Goal: Task Accomplishment & Management: Manage account settings

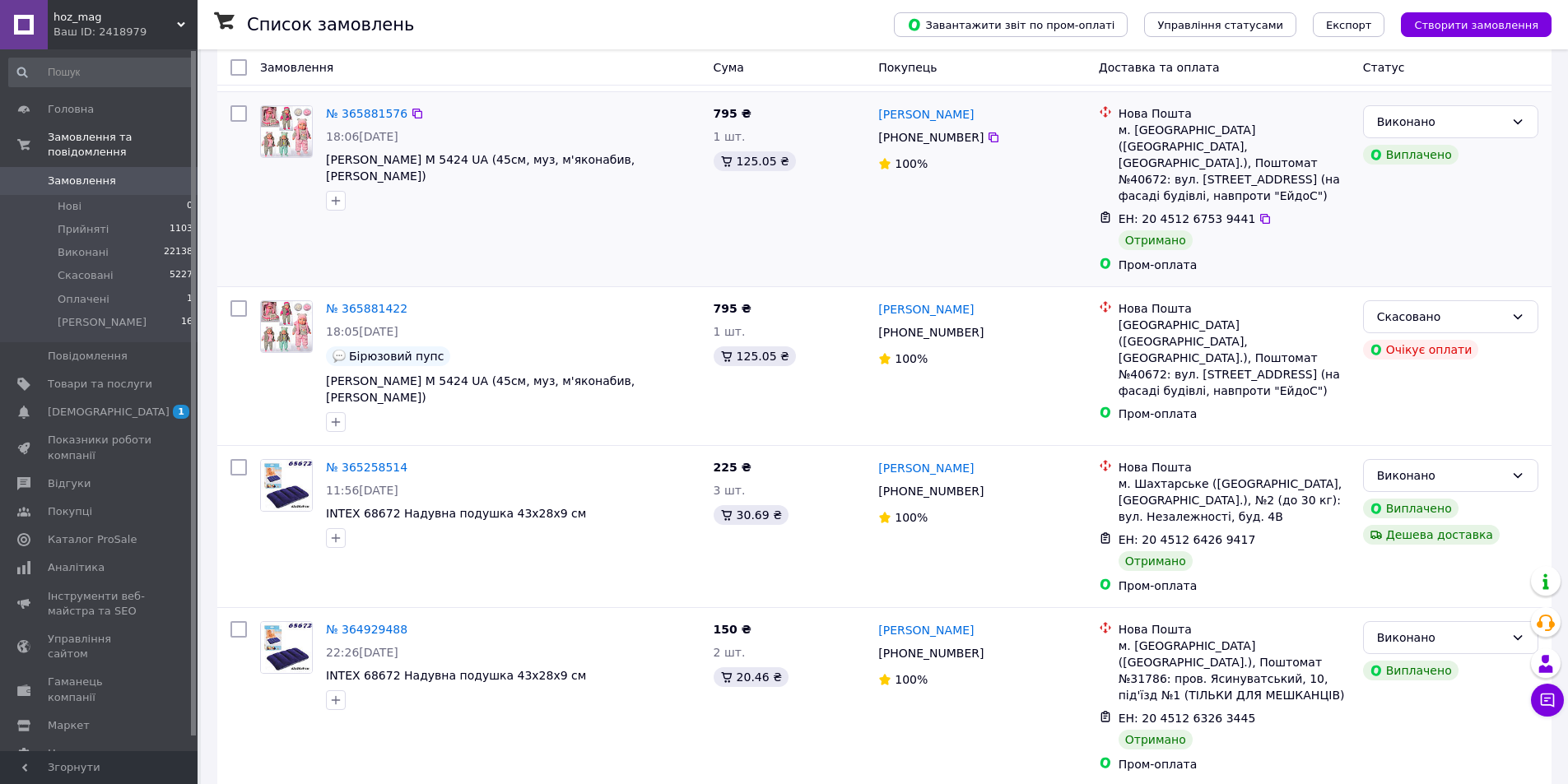
scroll to position [329, 0]
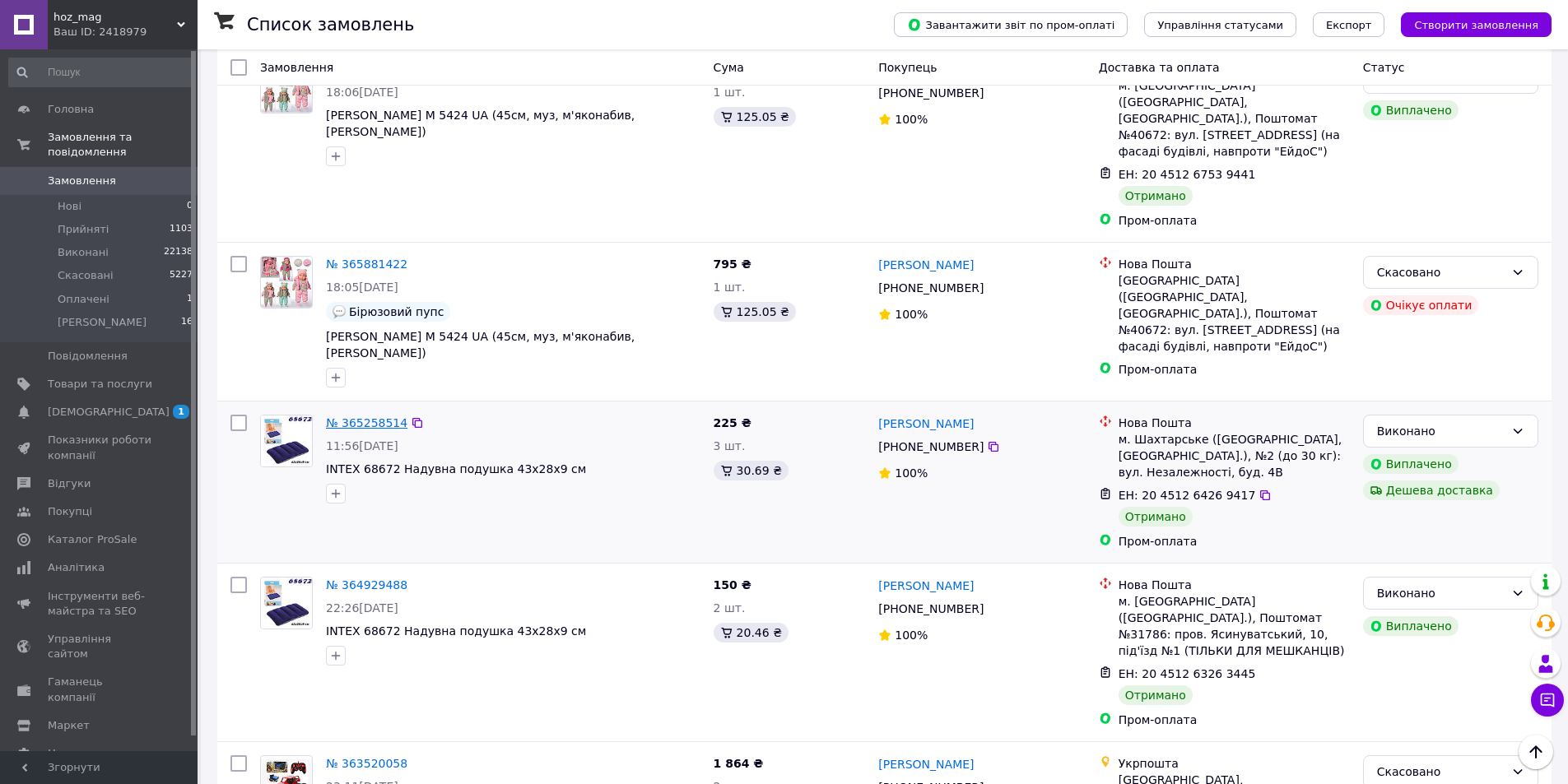
click at [365, 416] on link "№ 365258514" at bounding box center [367, 422] width 82 height 13
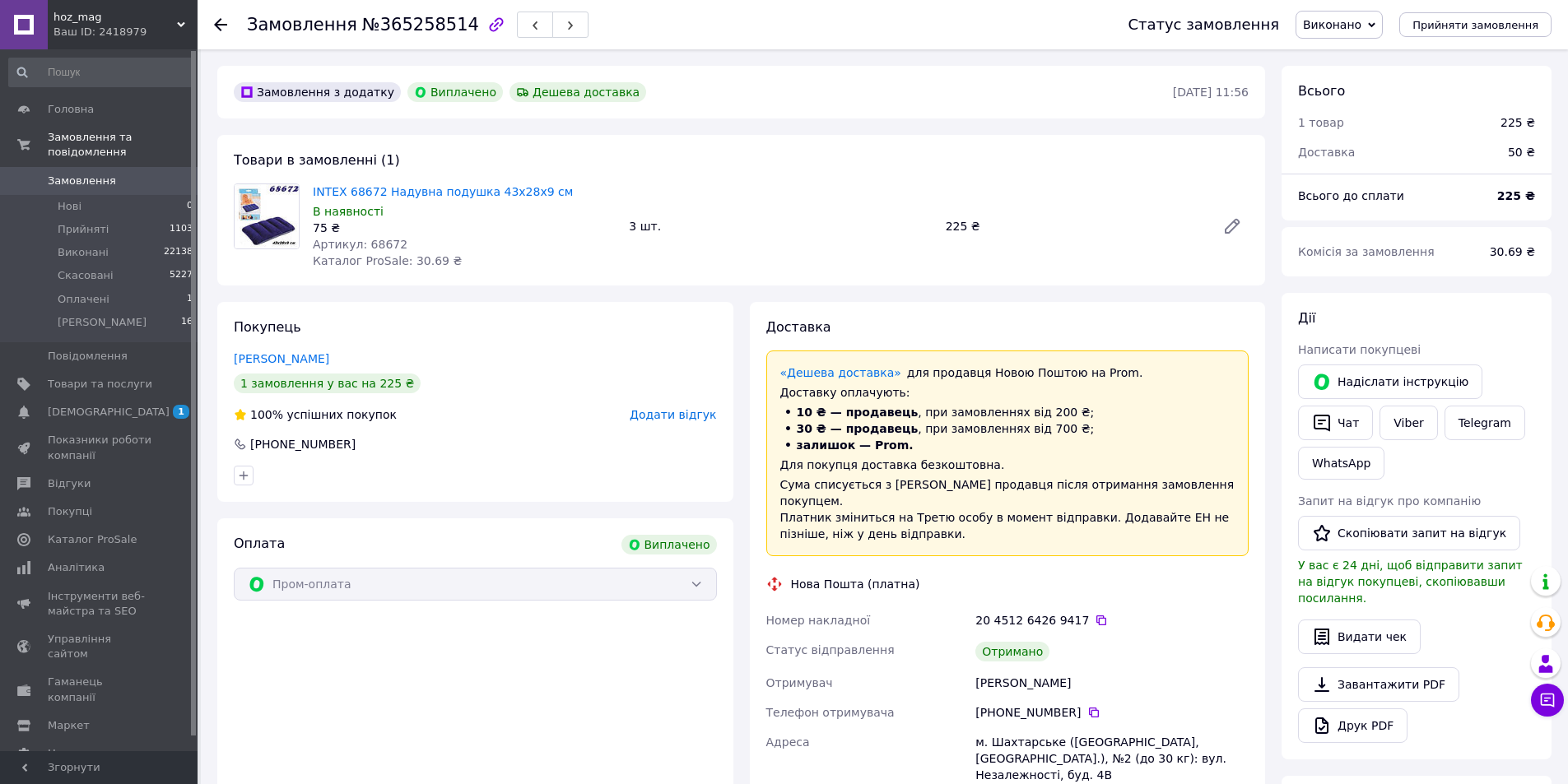
scroll to position [13, 0]
click at [114, 405] on span "[DEMOGRAPHIC_DATA]" at bounding box center [100, 412] width 105 height 14
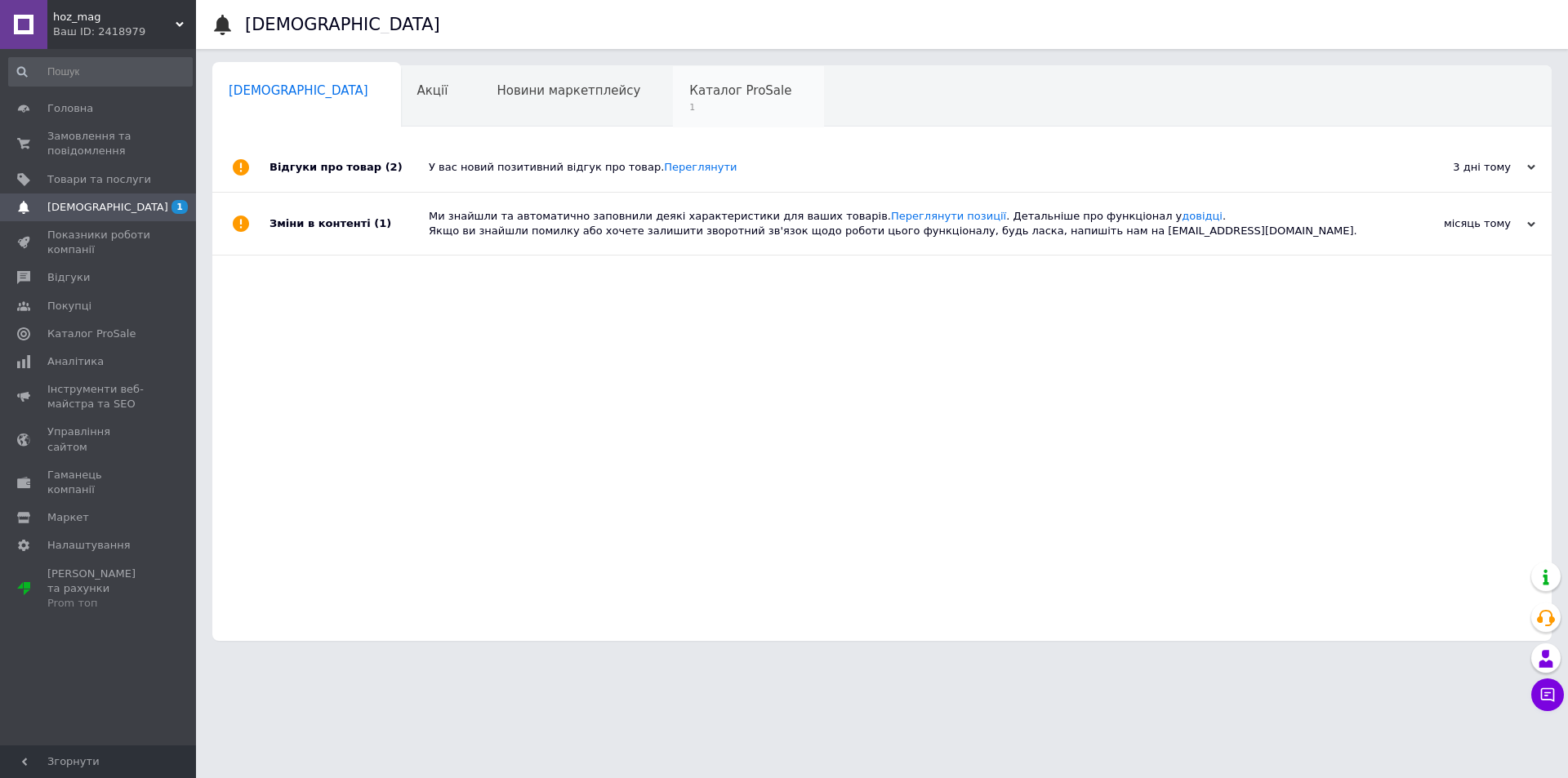
click at [689, 106] on span "1" at bounding box center [740, 107] width 102 height 12
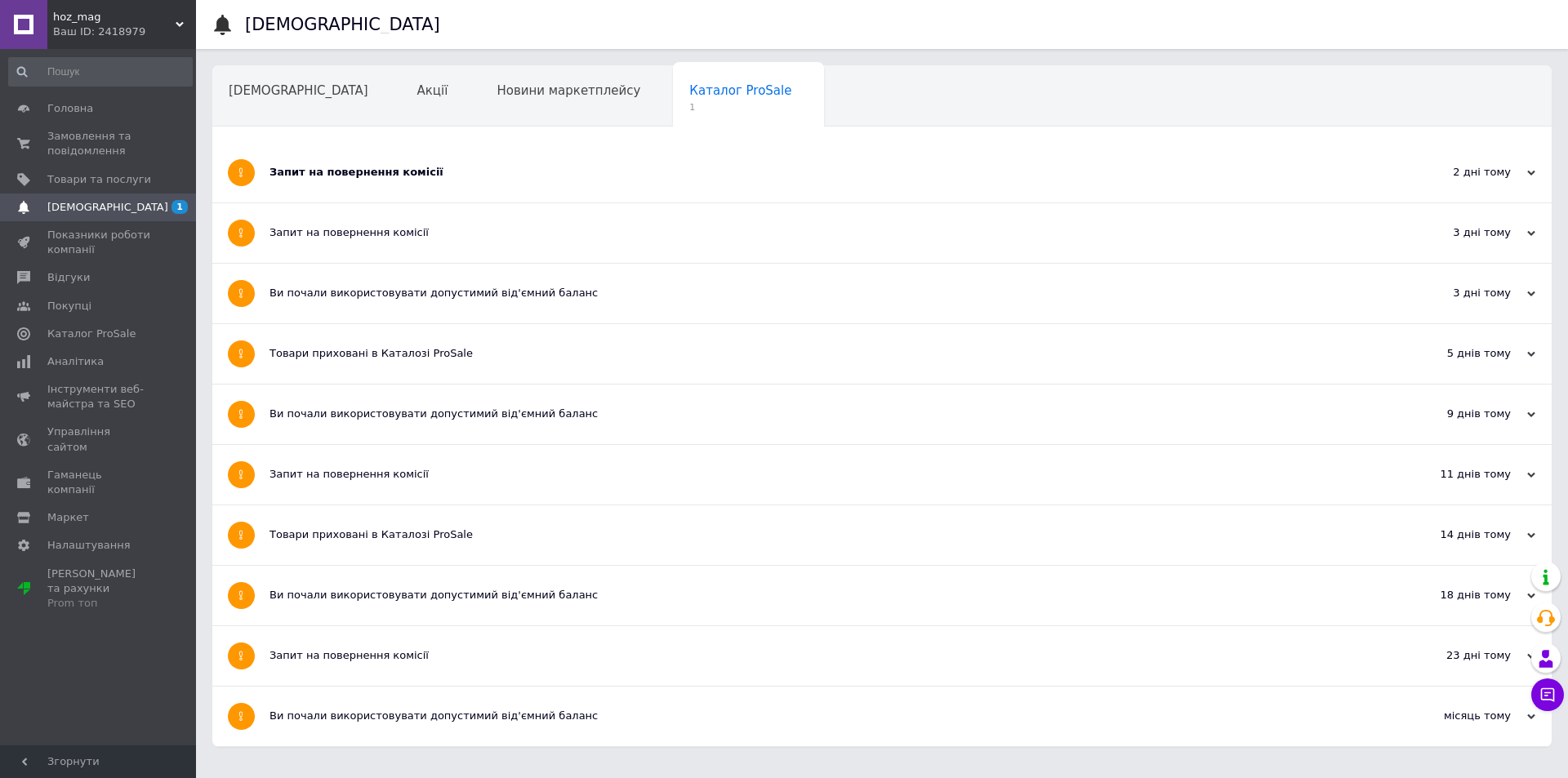
click at [322, 152] on div "Запит на повернення комісії" at bounding box center [820, 172] width 1102 height 60
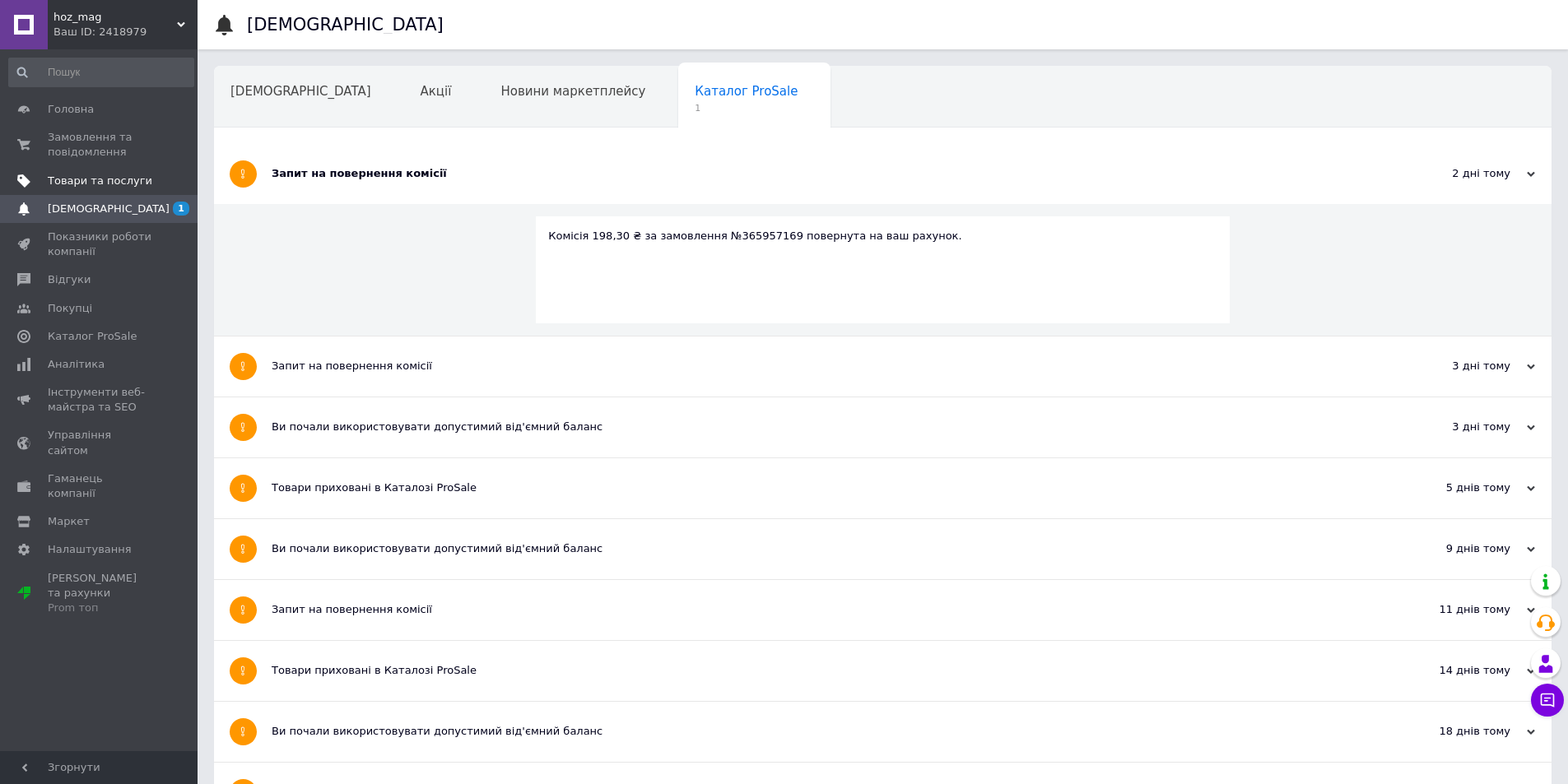
click at [66, 175] on span "Товари та послуги" at bounding box center [100, 180] width 105 height 14
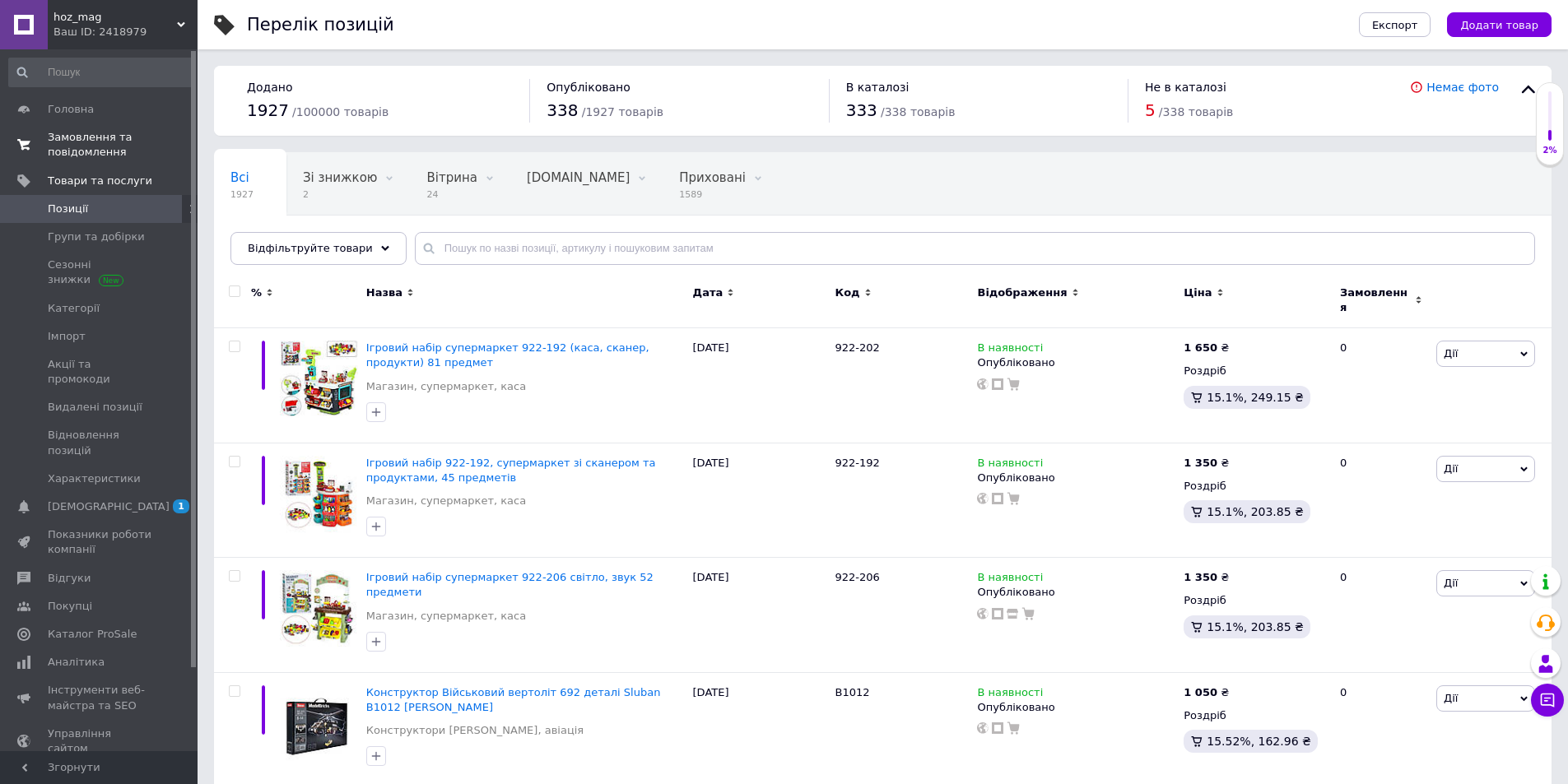
drag, startPoint x: 75, startPoint y: 144, endPoint x: 68, endPoint y: 151, distance: 9.9
click at [74, 143] on span "Замовлення та повідомлення" at bounding box center [100, 145] width 105 height 30
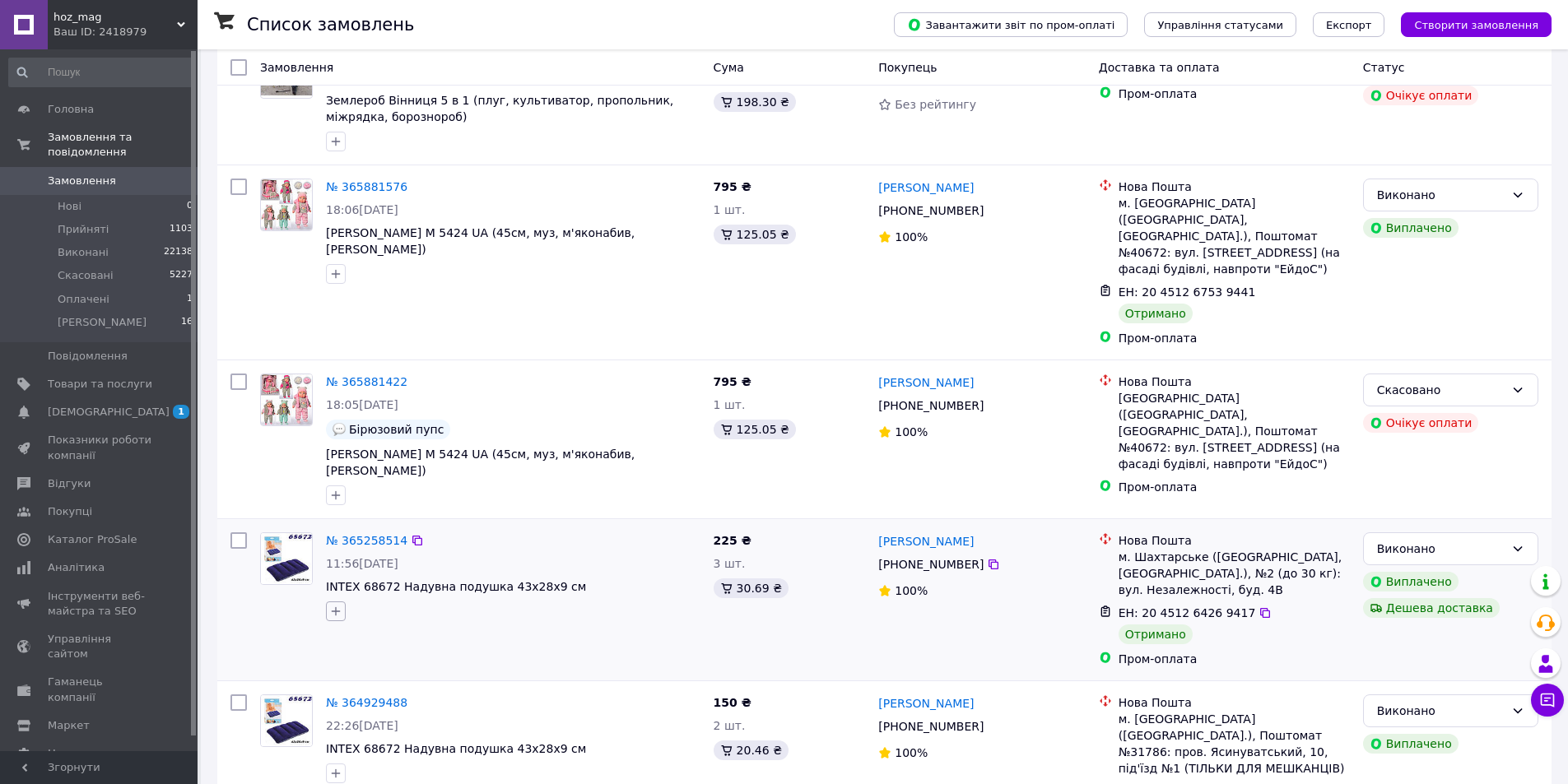
scroll to position [247, 0]
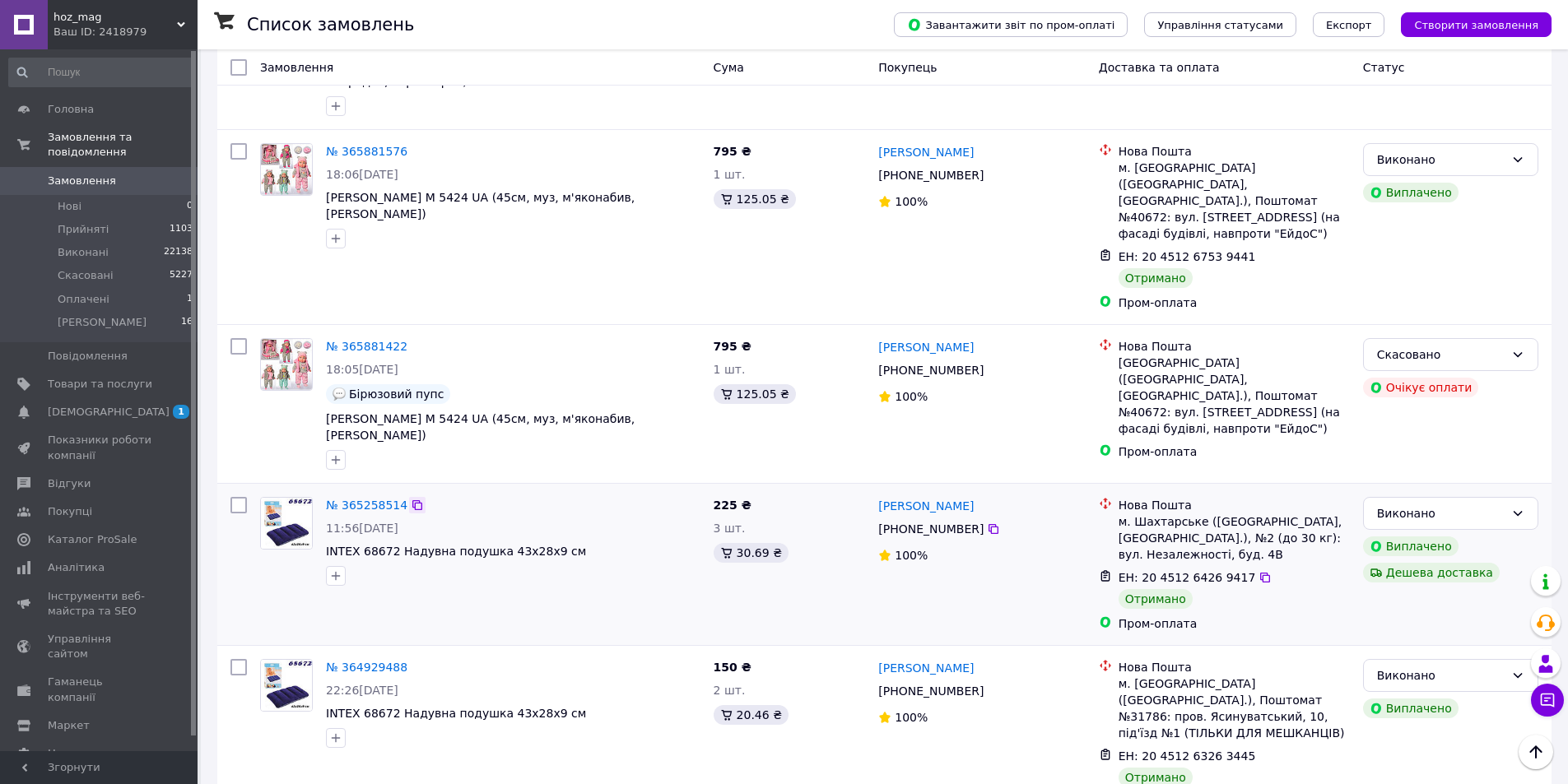
click at [411, 499] on icon at bounding box center [416, 505] width 13 height 13
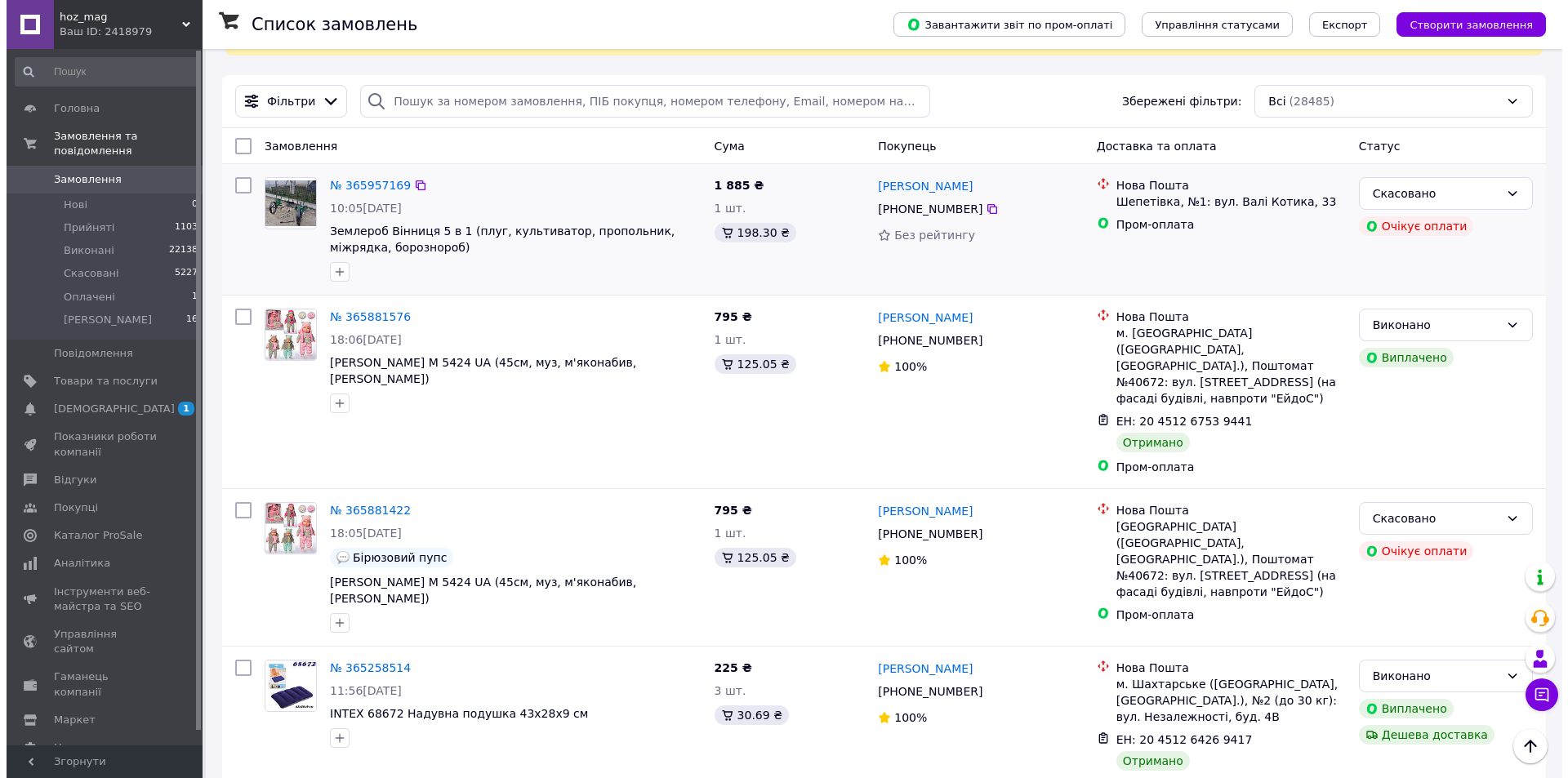
scroll to position [0, 0]
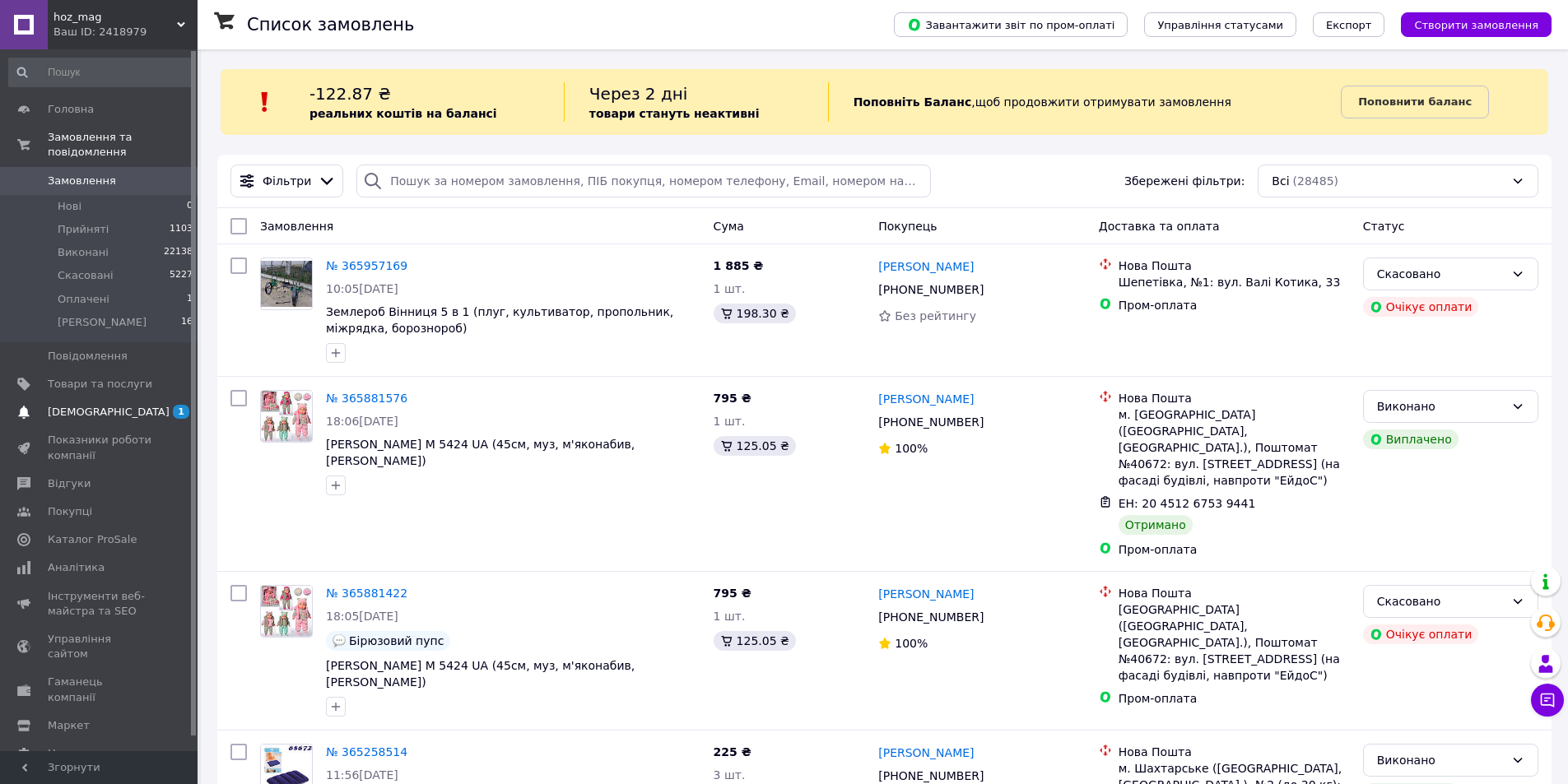
click at [86, 405] on span "[DEMOGRAPHIC_DATA]" at bounding box center [108, 412] width 122 height 14
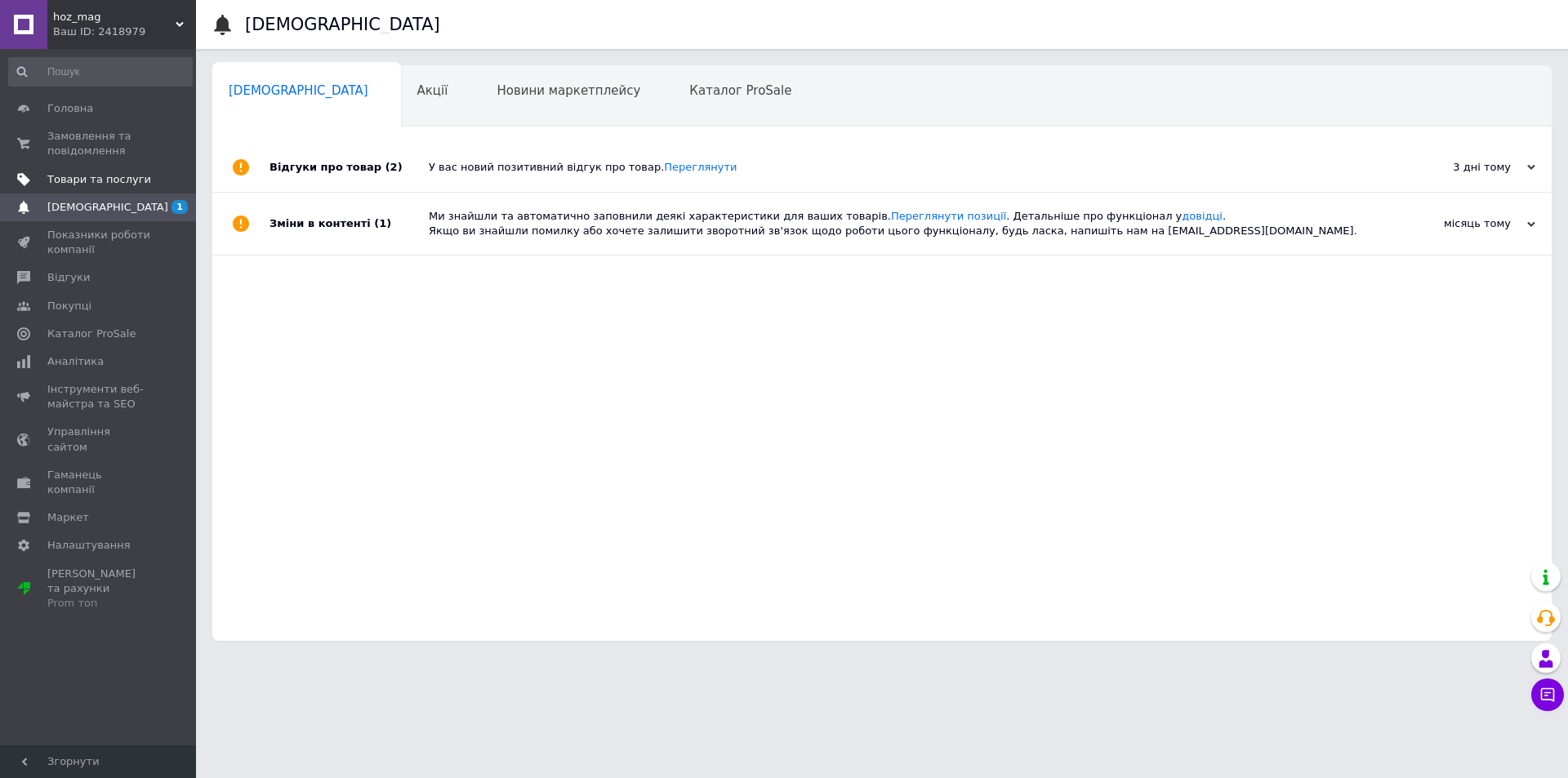
drag, startPoint x: 79, startPoint y: 182, endPoint x: 65, endPoint y: 188, distance: 15.2
click at [79, 181] on span "Товари та послуги" at bounding box center [99, 179] width 104 height 14
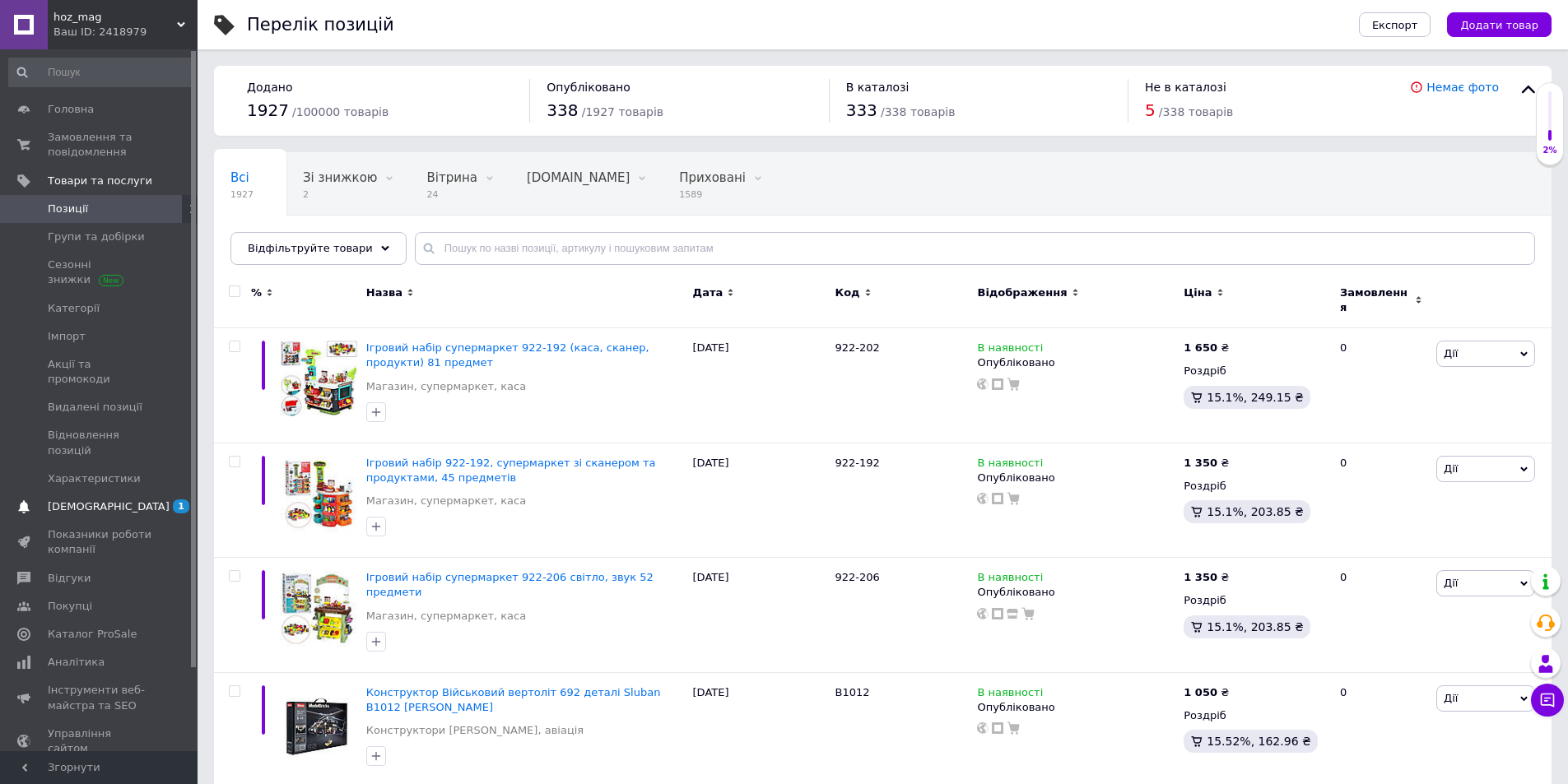
click at [102, 500] on span "[DEMOGRAPHIC_DATA]" at bounding box center [108, 506] width 122 height 14
